Goal: Information Seeking & Learning: Find specific fact

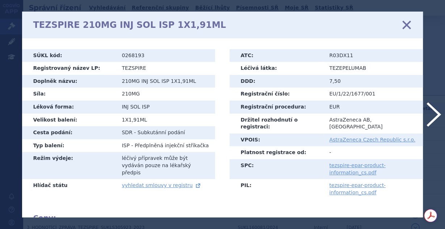
scroll to position [256, 0]
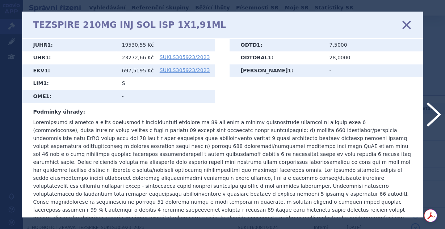
click at [407, 24] on icon at bounding box center [406, 24] width 15 height 15
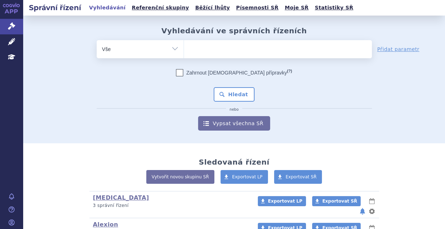
click at [219, 54] on ul at bounding box center [278, 47] width 188 height 15
click at [184, 54] on select at bounding box center [184, 49] width 0 height 18
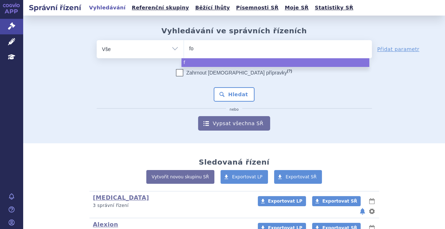
type input "for"
type input "forx"
type input "forxi"
type input "forxiga"
select select "forxiga"
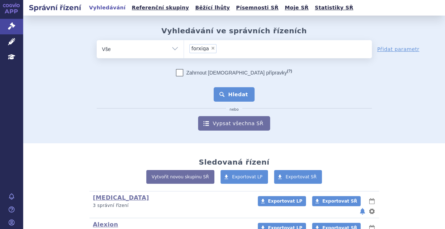
click at [242, 95] on button "Hledat" at bounding box center [234, 94] width 41 height 14
